Goal: Information Seeking & Learning: Find specific fact

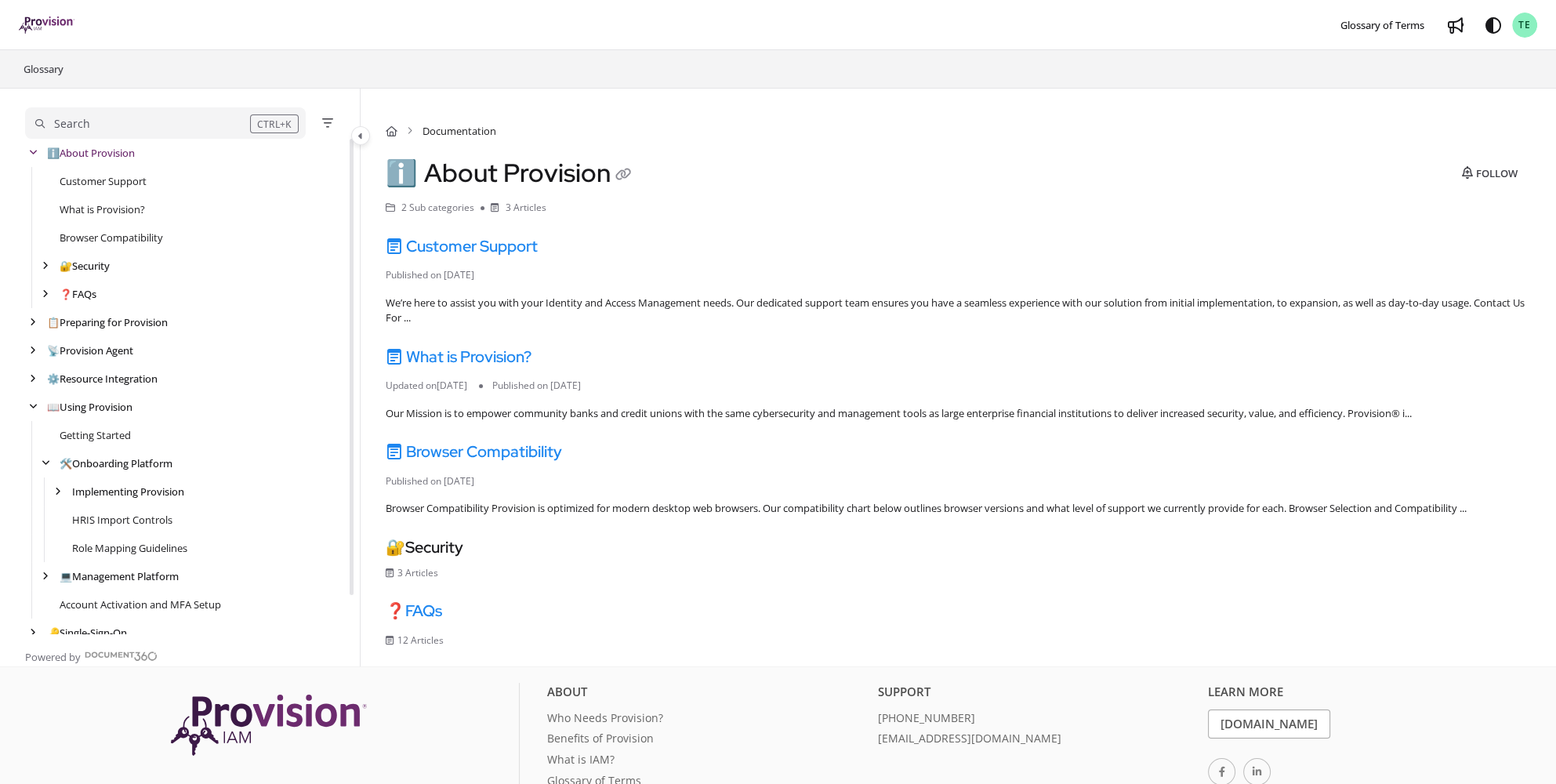
scroll to position [41, 0]
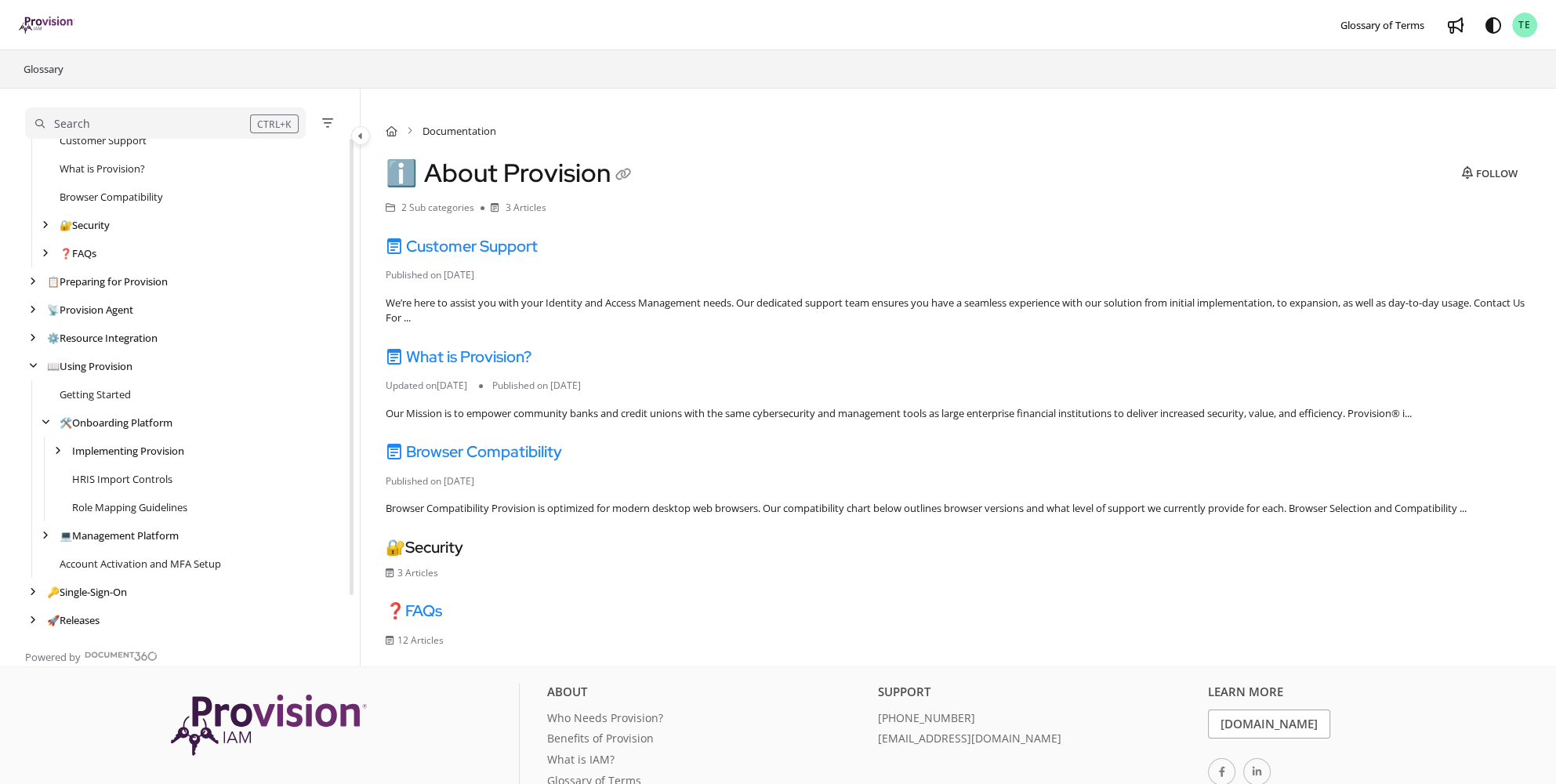
click at [143, 127] on div "Search" at bounding box center [142, 124] width 215 height 18
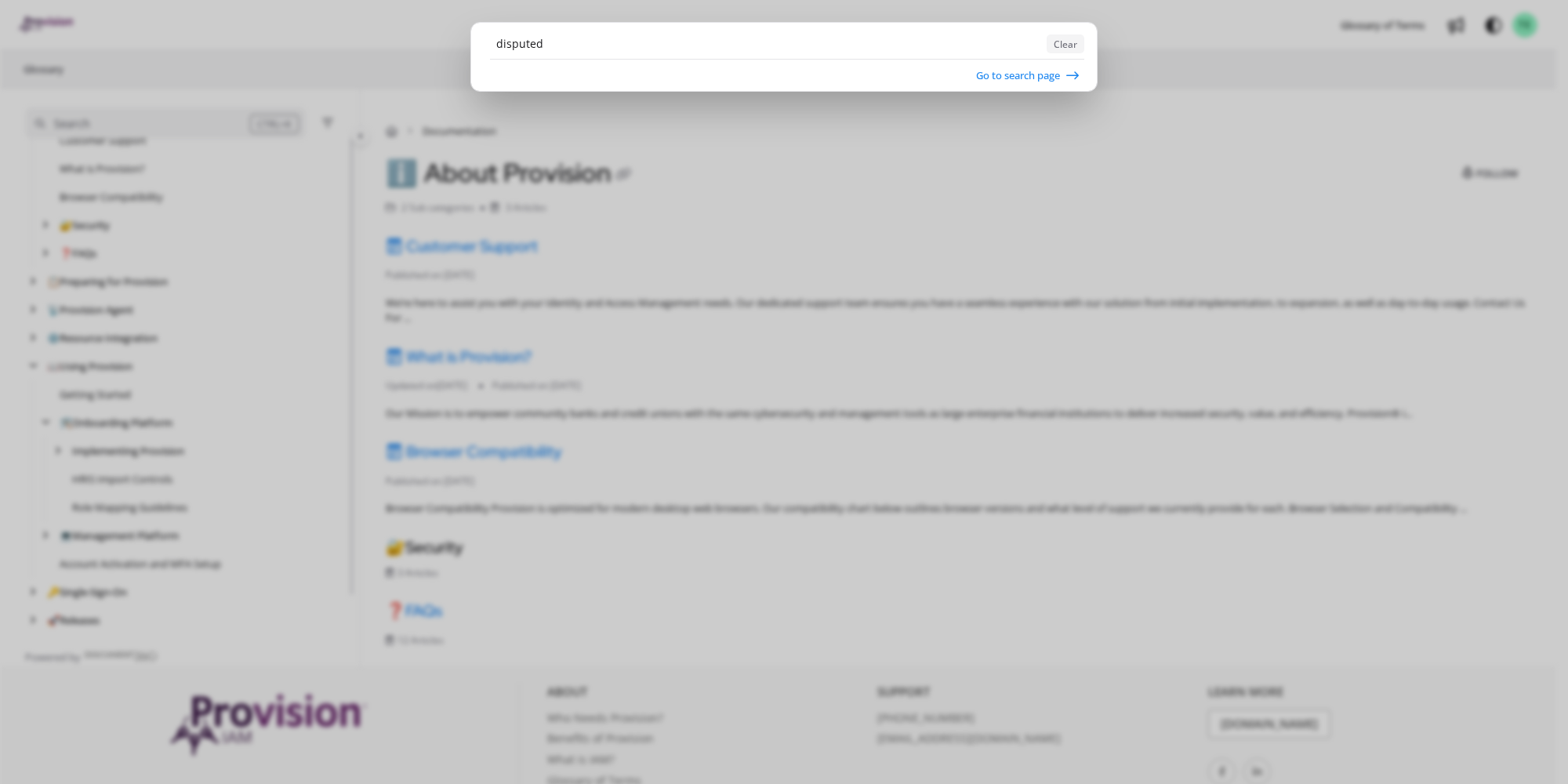
type input "disputed"
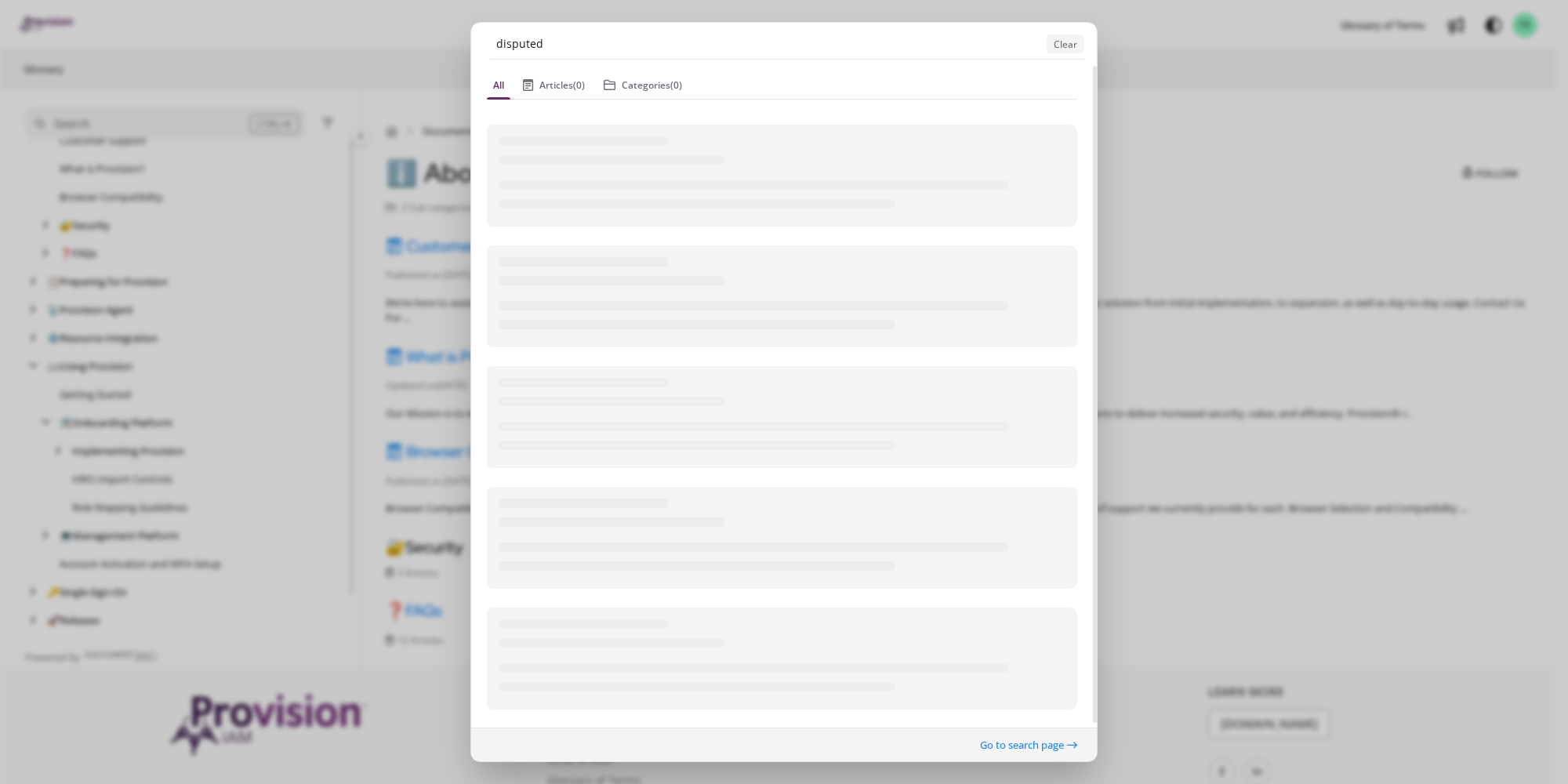
click at [1239, 56] on ngb-modal-window "disputed Clear All Articles (0) Categories (0) Go to search page" at bounding box center [784, 392] width 1568 height 784
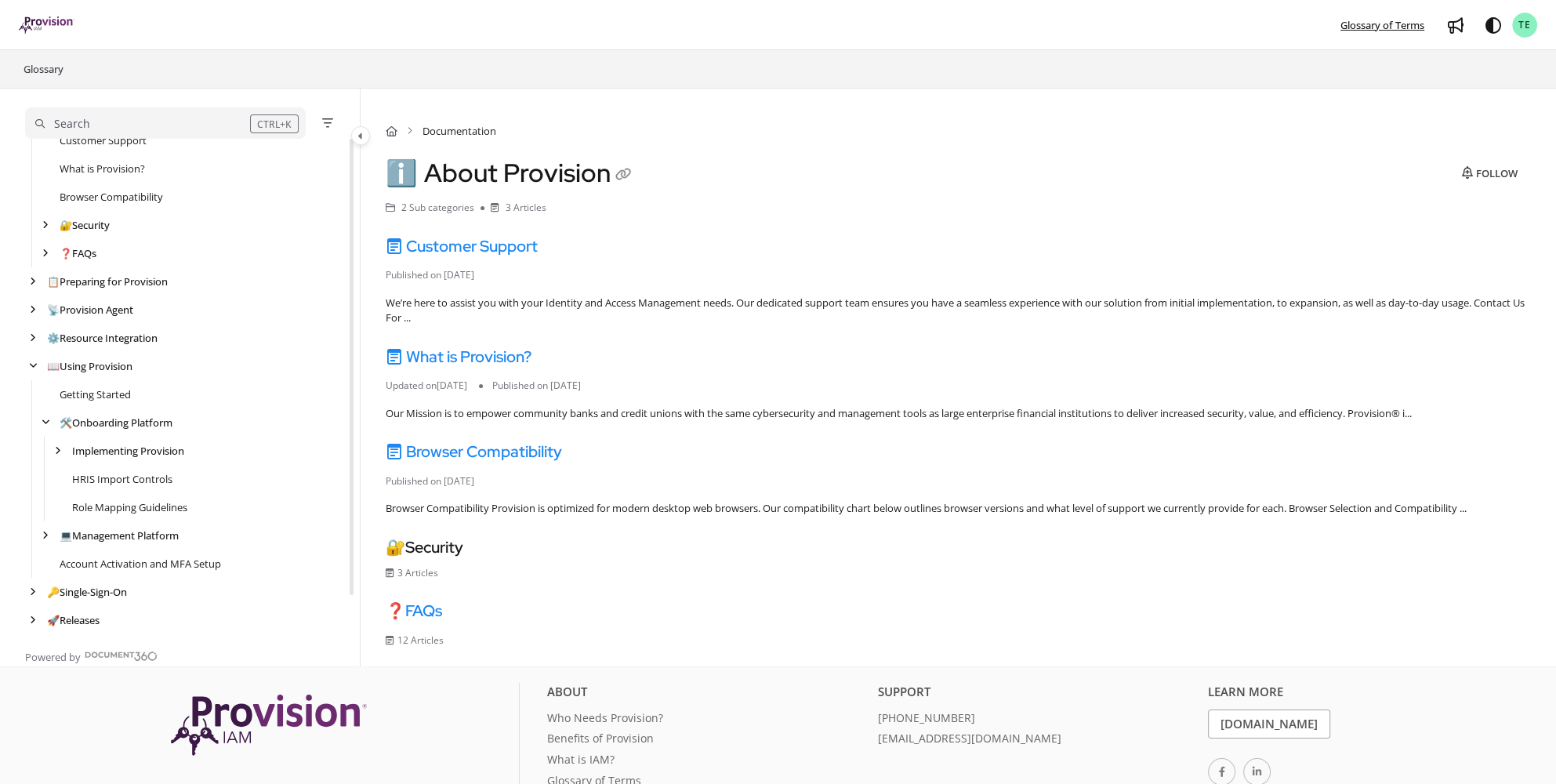
click at [1357, 22] on span "Glossary of Terms" at bounding box center [1381, 25] width 83 height 14
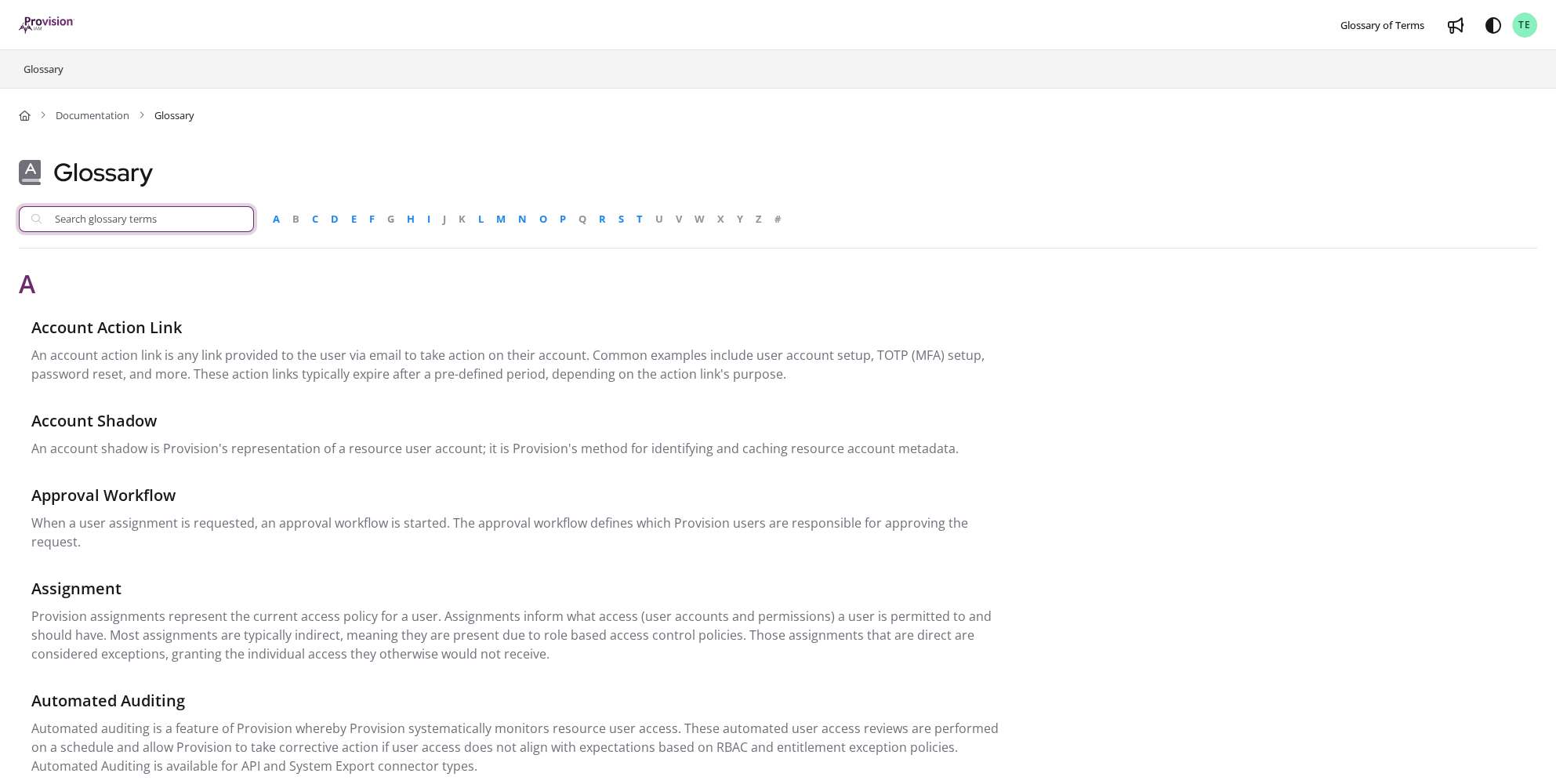
click at [158, 218] on input "Search glossary terms" at bounding box center [136, 219] width 236 height 26
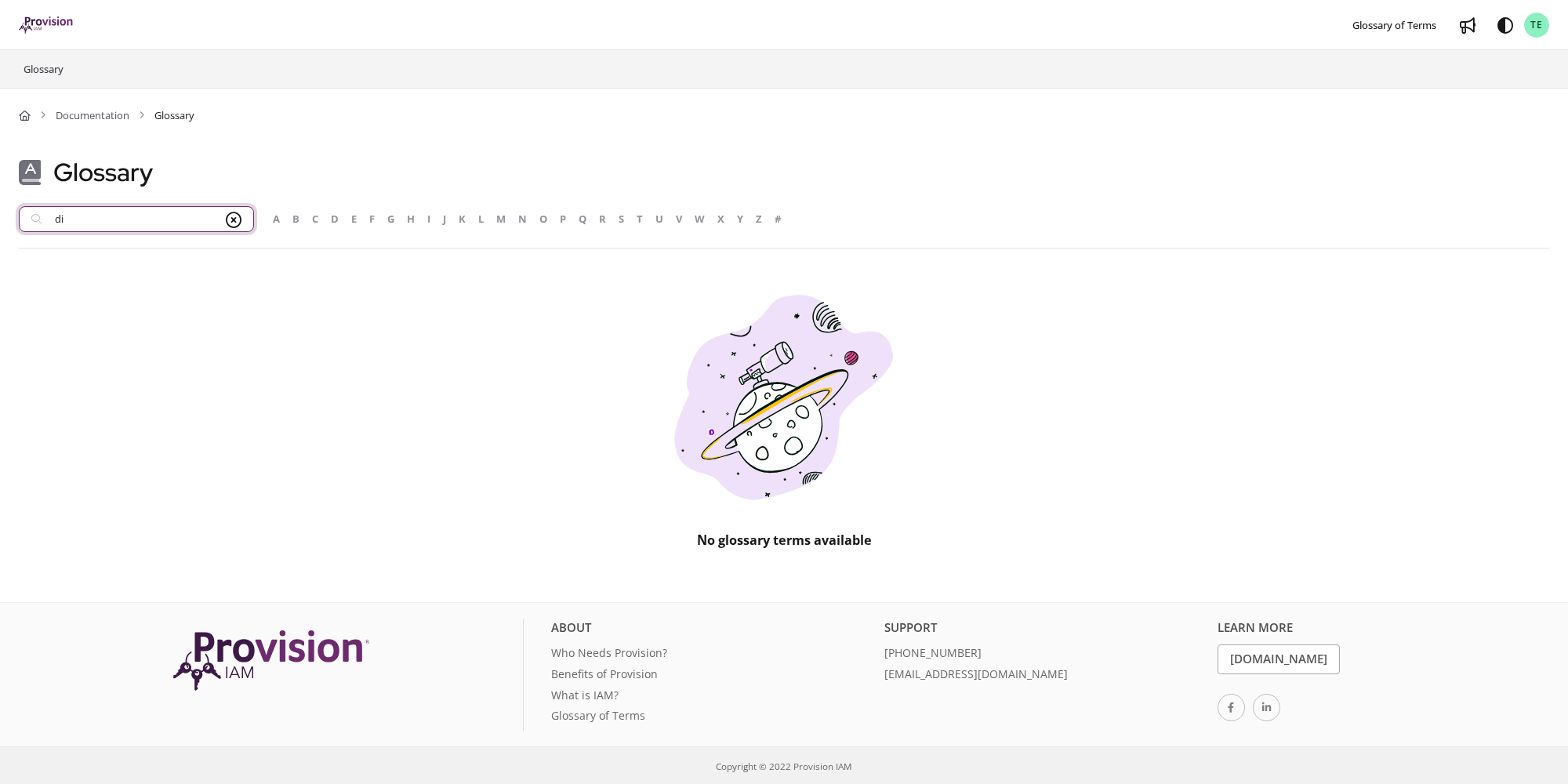
type input "d"
